Goal: Task Accomplishment & Management: Use online tool/utility

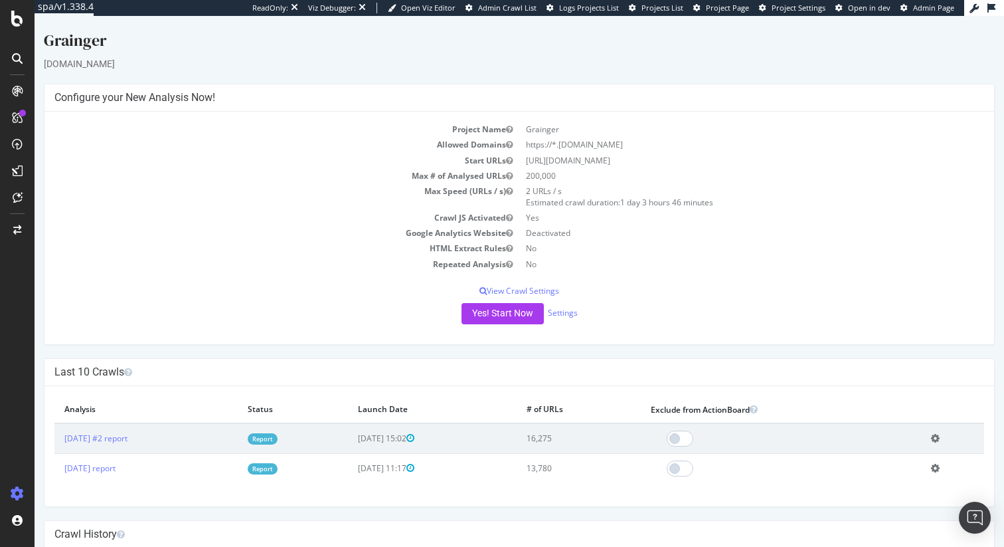
scroll to position [107, 0]
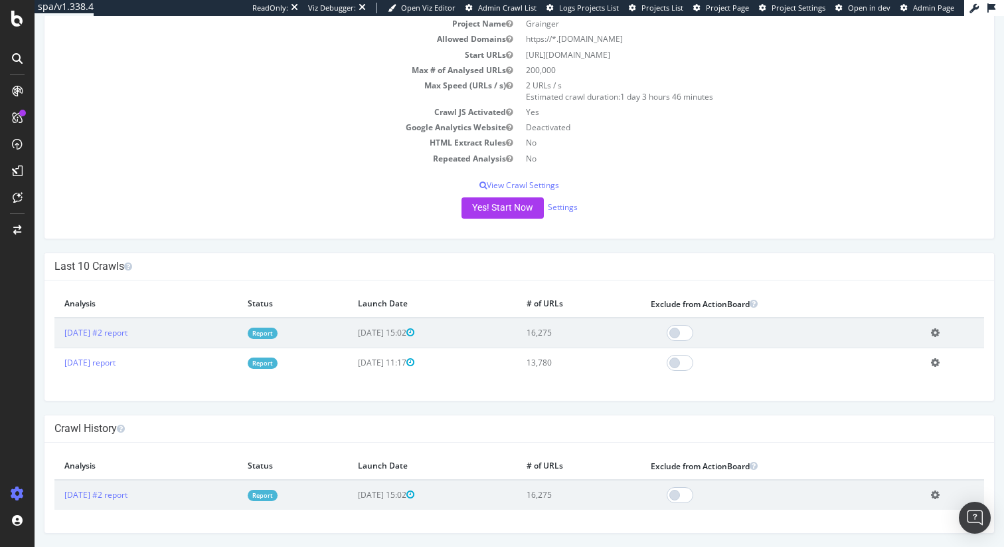
click at [226, 223] on div "Project Name Grainger Allowed Domains https://*.[DOMAIN_NAME] Start URLs [URL][…" at bounding box center [520, 122] width 950 height 232
click at [223, 241] on div "Grainger [DOMAIN_NAME] × × Configure your New Analysis Now! Project Name Graing…" at bounding box center [520, 229] width 970 height 610
click at [117, 334] on link "[DATE] #2 report" at bounding box center [95, 332] width 63 height 11
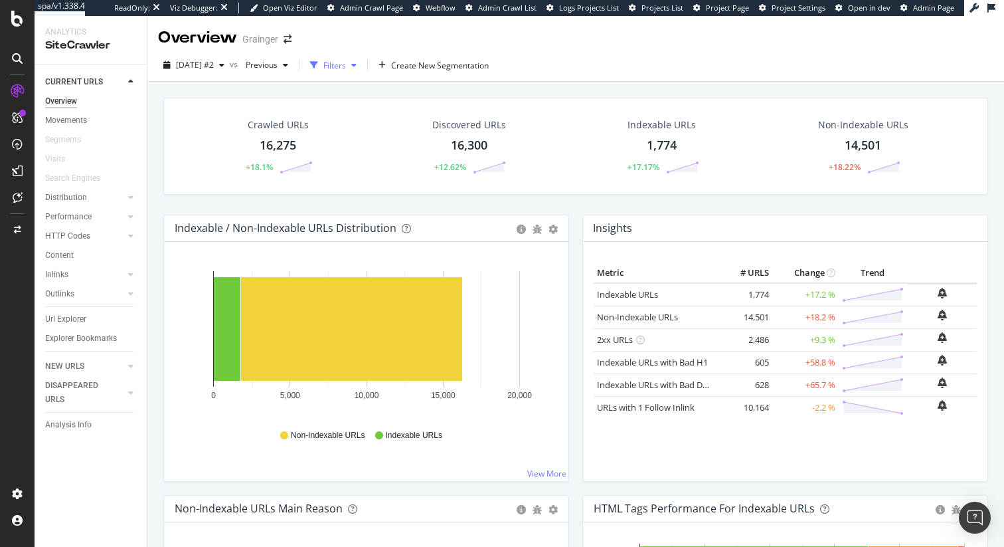
click at [346, 66] on div "Filters" at bounding box center [334, 65] width 23 height 11
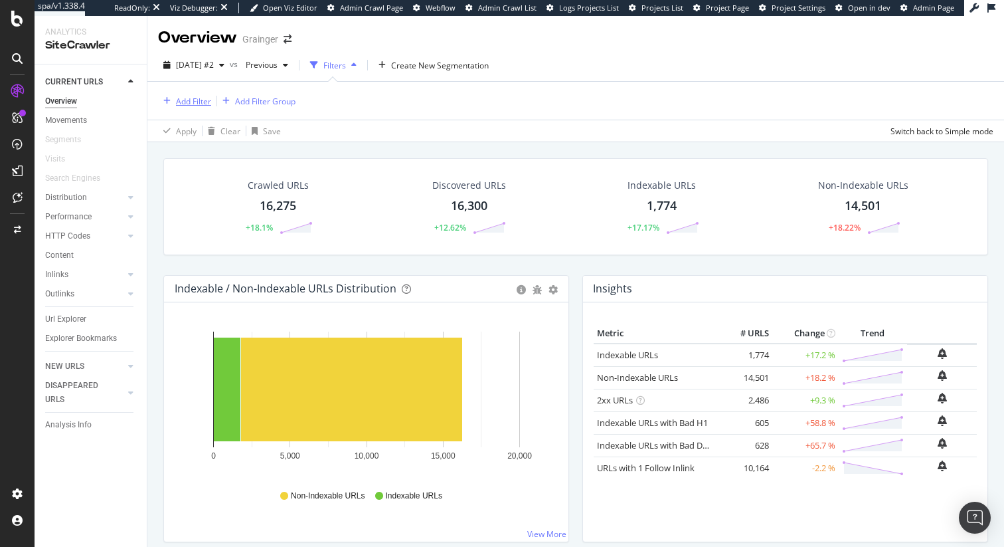
click at [187, 99] on div "Add Filter" at bounding box center [193, 101] width 35 height 11
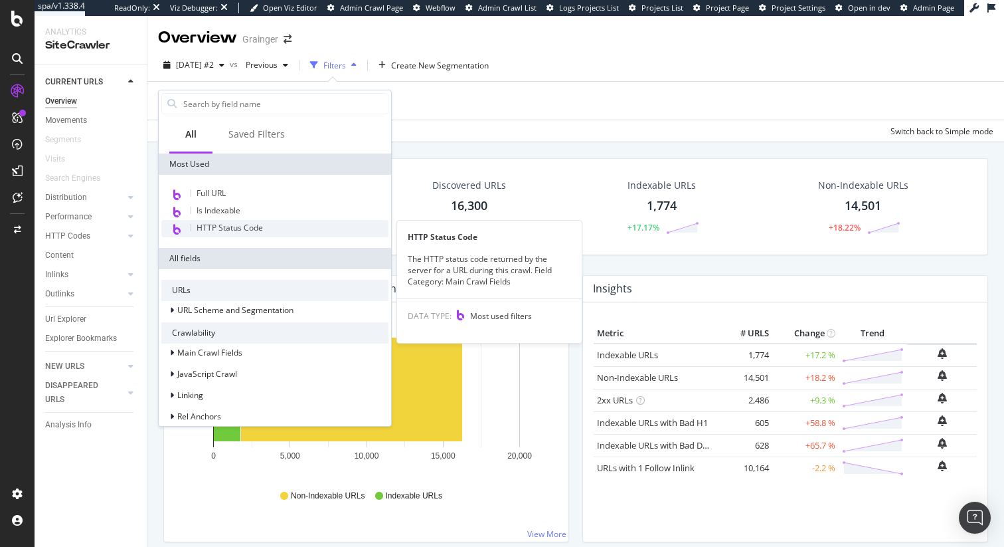
click at [234, 233] on div "HTTP Status Code" at bounding box center [274, 228] width 227 height 17
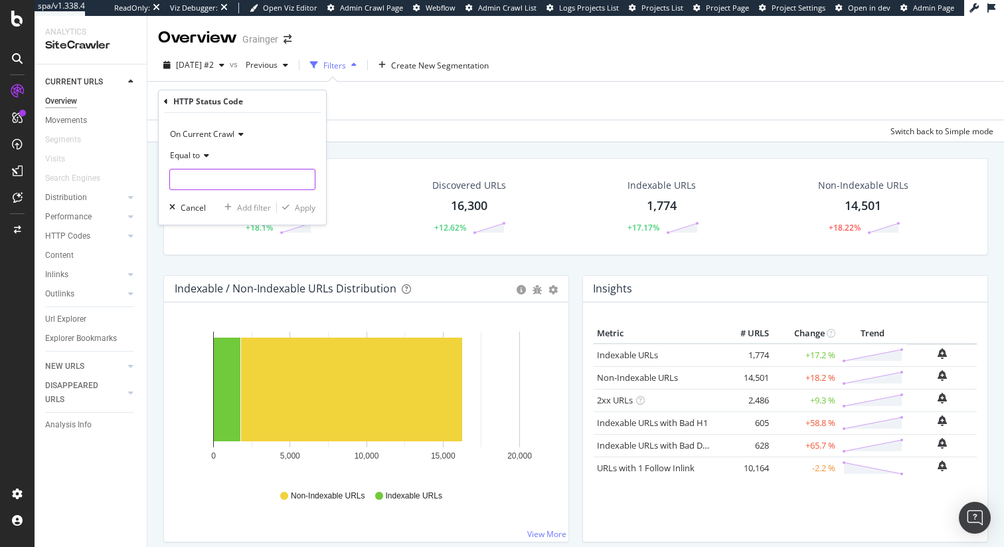
click at [224, 174] on input "number" at bounding box center [242, 179] width 146 height 21
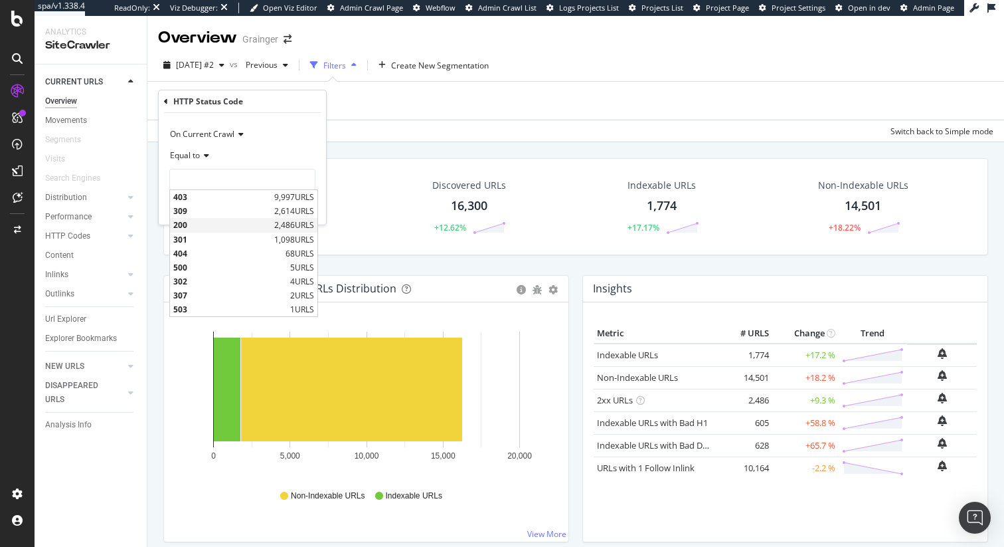
click at [196, 227] on span "200" at bounding box center [222, 224] width 98 height 11
type input "200"
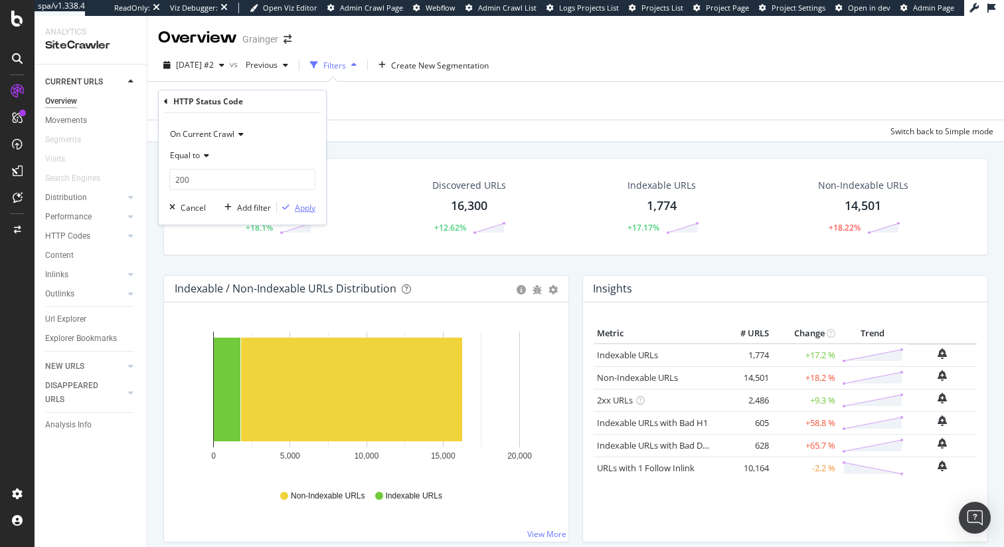
click at [304, 205] on div "Apply" at bounding box center [305, 207] width 21 height 11
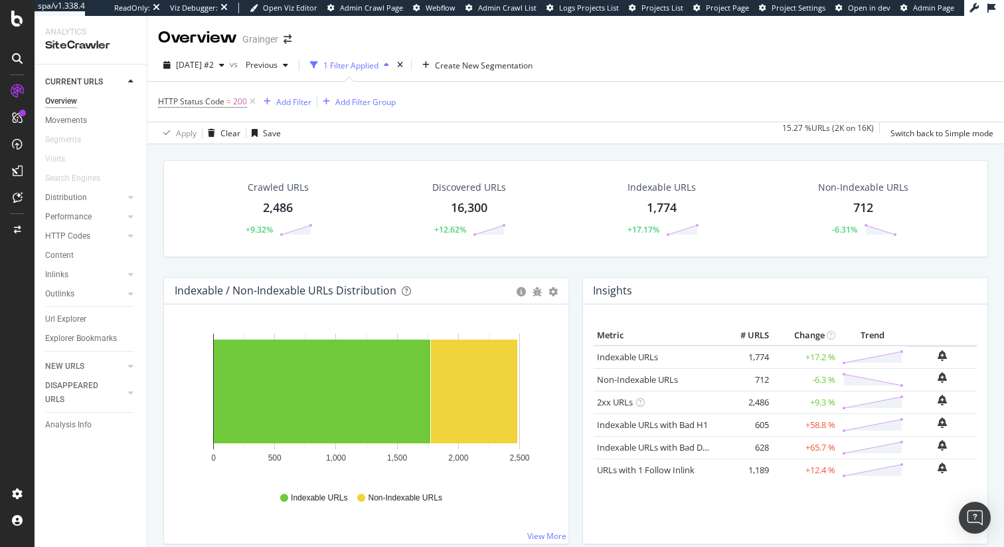
click at [81, 207] on div "Performance" at bounding box center [96, 216] width 102 height 19
click at [81, 214] on div "Performance" at bounding box center [68, 217] width 46 height 14
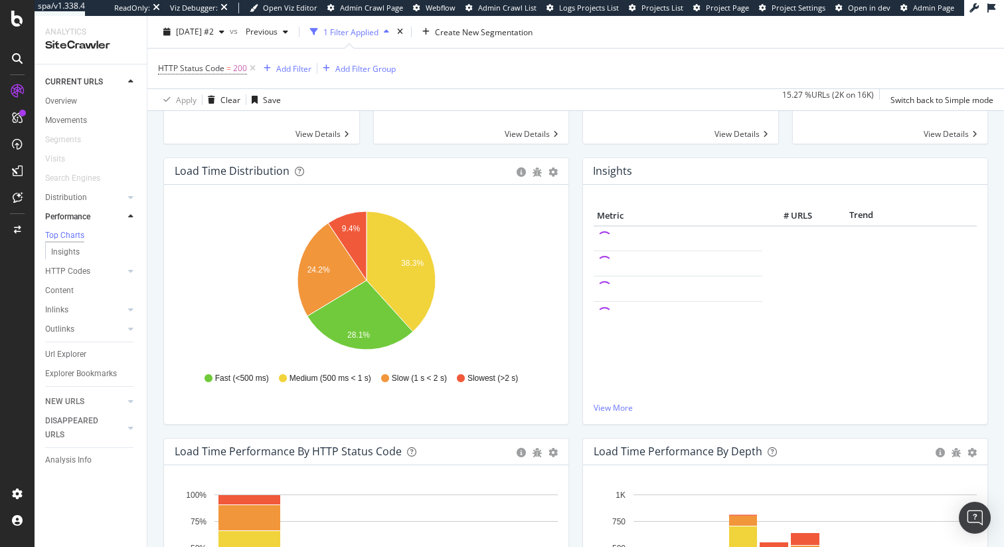
scroll to position [128, 0]
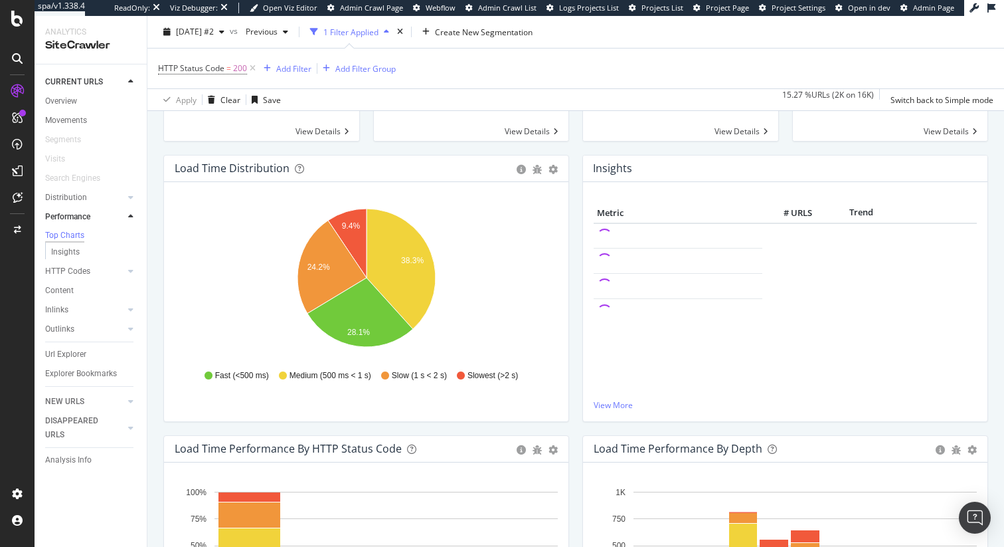
click at [575, 281] on div "Load Time Distribution Pie Table Export as CSV Add to Custom Report Hold CMD (⌘…" at bounding box center [366, 295] width 419 height 280
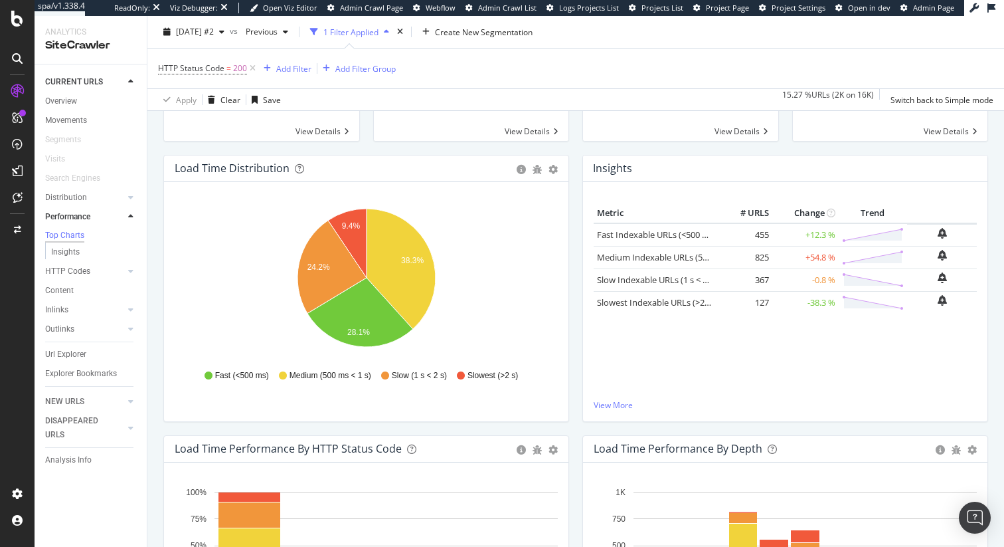
click at [575, 281] on div "Load Time Distribution Pie Table Export as CSV Add to Custom Report Hold CMD (⌘…" at bounding box center [366, 295] width 419 height 280
click at [578, 155] on div "Slow URLs (>1s) × Close Chart main-metric-speed-gt-1s - API Requests List Area …" at bounding box center [681, 106] width 210 height 98
click at [624, 52] on div "HTTP Status Code = 200 Add Filter Add Filter Group" at bounding box center [576, 68] width 836 height 40
